Goal: Information Seeking & Learning: Understand process/instructions

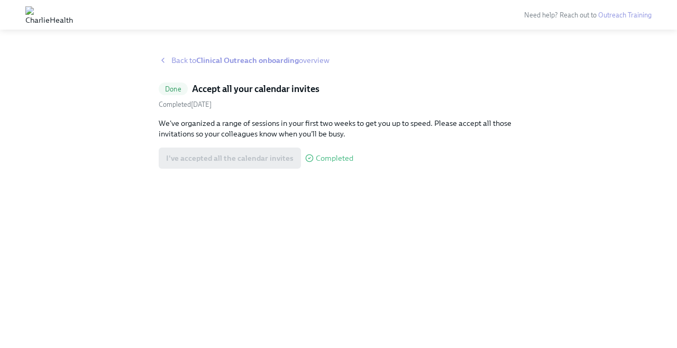
click at [223, 59] on strong "Clinical Outreach onboarding" at bounding box center [247, 61] width 103 height 10
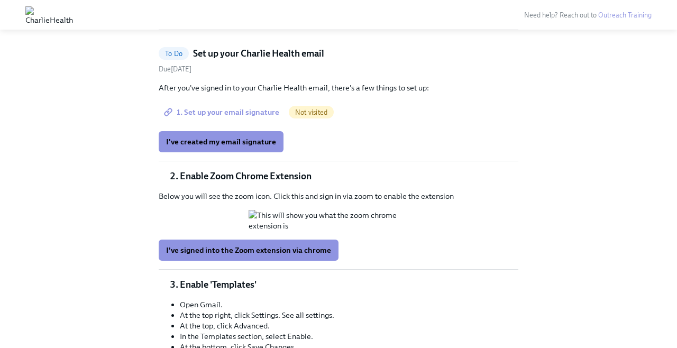
scroll to position [313, 0]
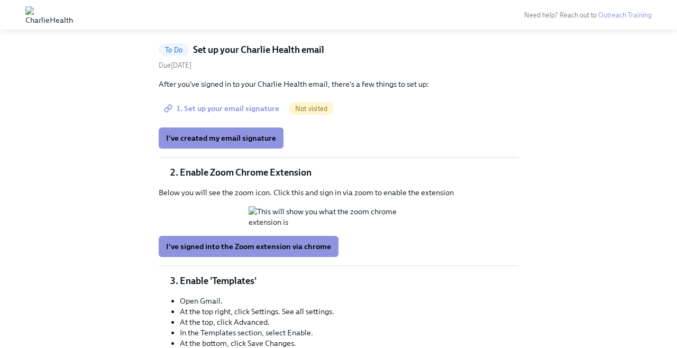
click at [267, 108] on span "1. Set up your email signature" at bounding box center [222, 108] width 113 height 11
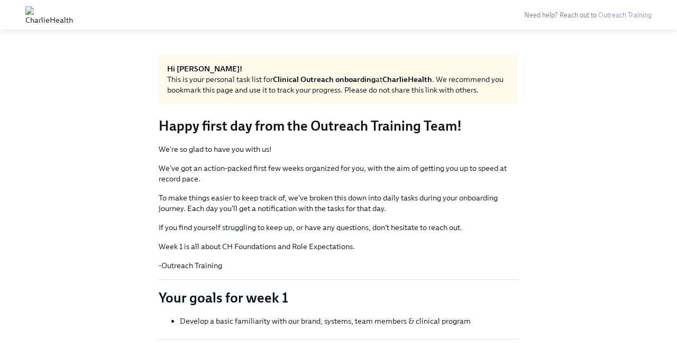
scroll to position [0, 0]
click at [625, 14] on link "Outreach Training" at bounding box center [624, 15] width 53 height 8
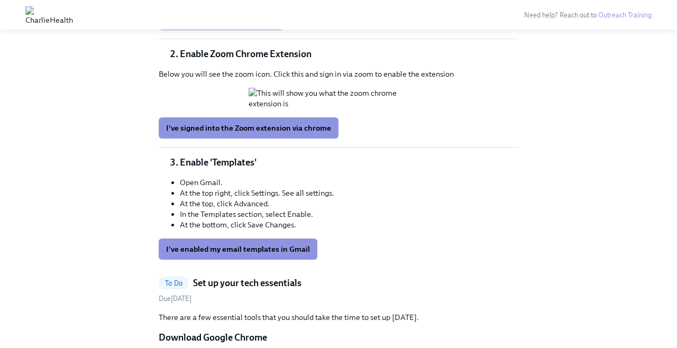
scroll to position [432, 0]
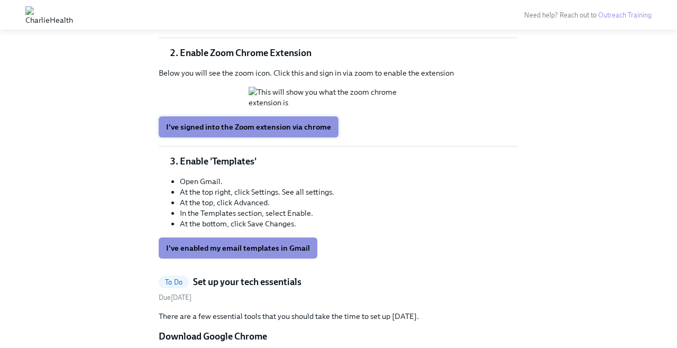
click at [275, 132] on span "I've signed into the Zoom extension via chrome" at bounding box center [248, 127] width 165 height 11
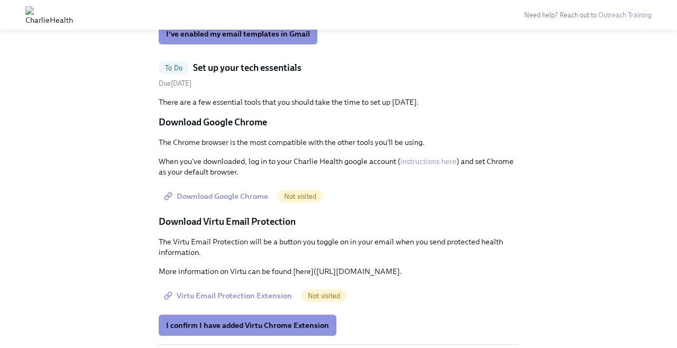
scroll to position [647, 0]
click at [263, 39] on span "I've enabled my email templates in Gmail" at bounding box center [238, 33] width 144 height 11
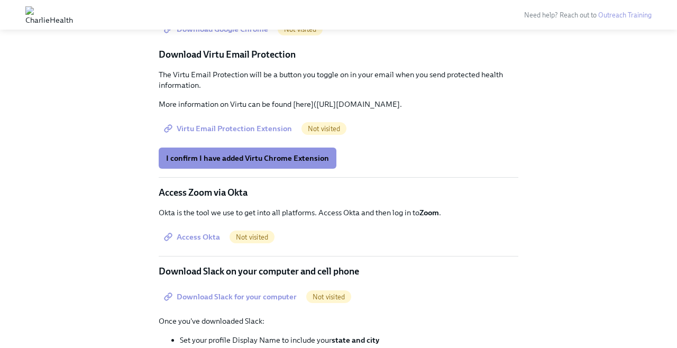
scroll to position [815, 0]
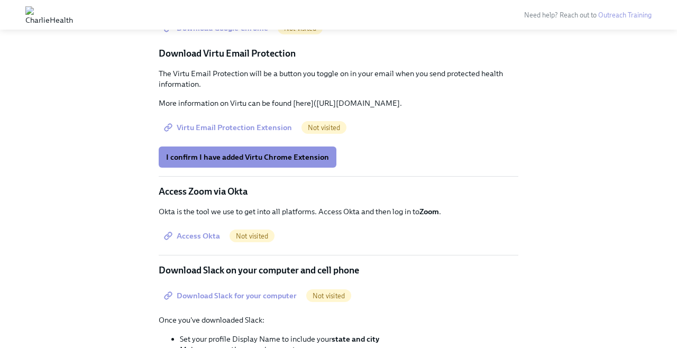
click at [236, 33] on span "Download Google Chrome" at bounding box center [217, 28] width 102 height 11
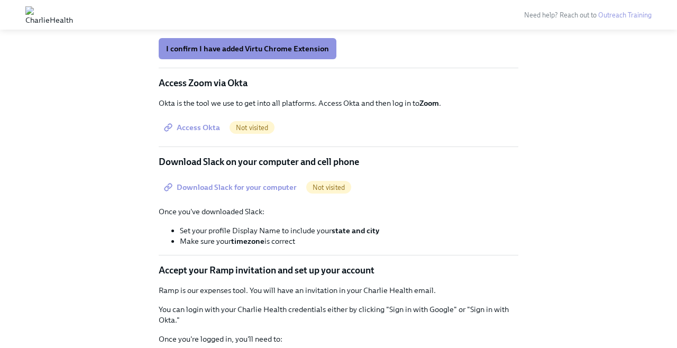
scroll to position [929, 0]
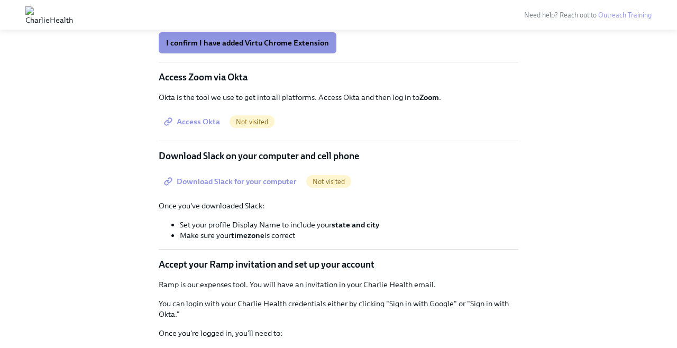
click at [275, 19] on span "Virtu Email Protection Extension" at bounding box center [229, 13] width 126 height 11
click at [252, 19] on span "Virtu Email Protection Extension" at bounding box center [229, 13] width 126 height 11
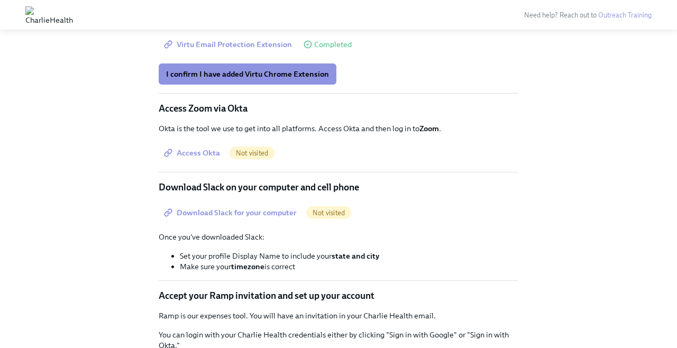
scroll to position [888, 0]
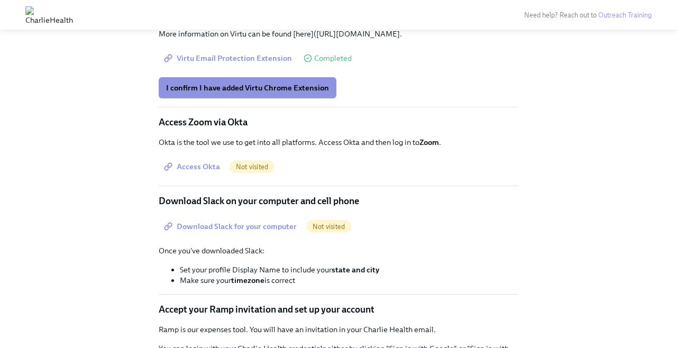
scroll to position [881, 0]
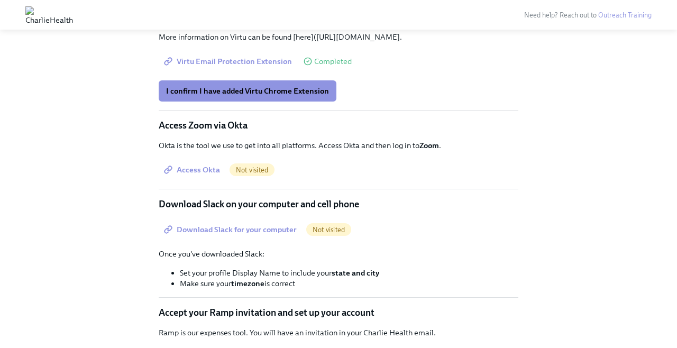
click at [607, 16] on link "Outreach Training" at bounding box center [624, 15] width 53 height 8
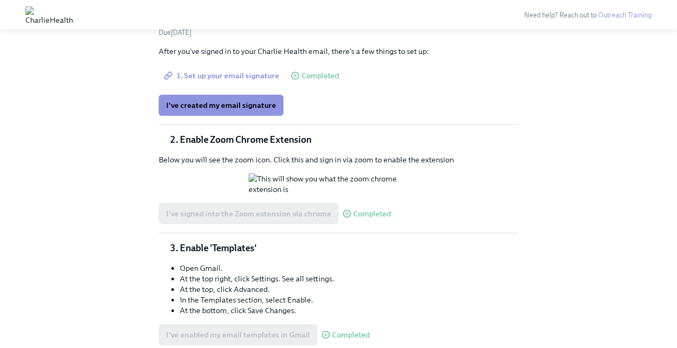
scroll to position [364, 0]
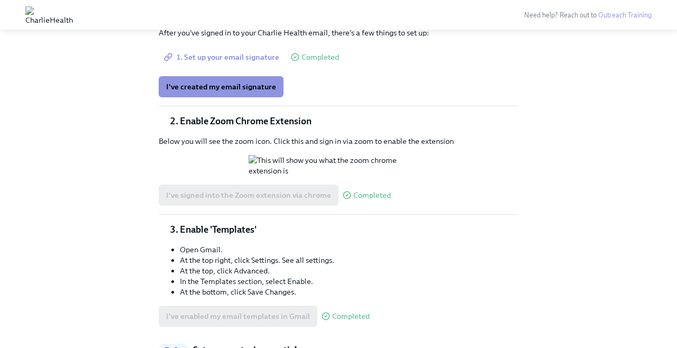
click at [332, 1] on div "Need help? Reach out to Outreach Training" at bounding box center [338, 15] width 677 height 30
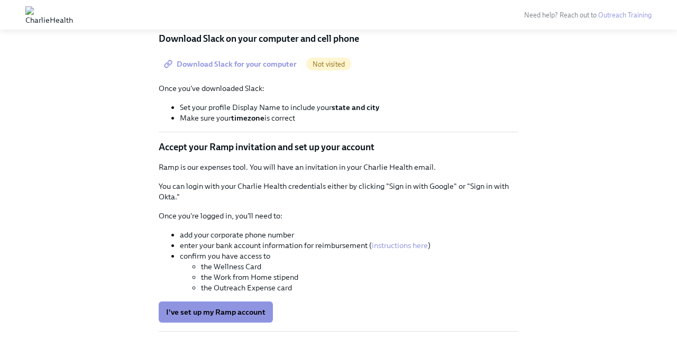
scroll to position [1047, 0]
click at [208, 9] on span "Access Okta" at bounding box center [193, 3] width 54 height 11
